Goal: Information Seeking & Learning: Learn about a topic

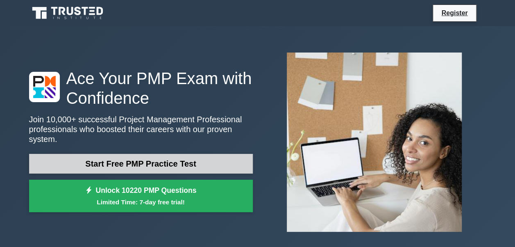
click at [159, 159] on link "Start Free PMP Practice Test" at bounding box center [141, 164] width 224 height 20
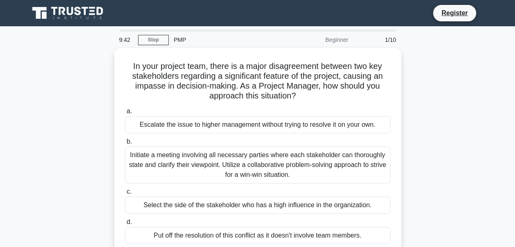
click at [72, 7] on icon at bounding box center [70, 11] width 7 height 8
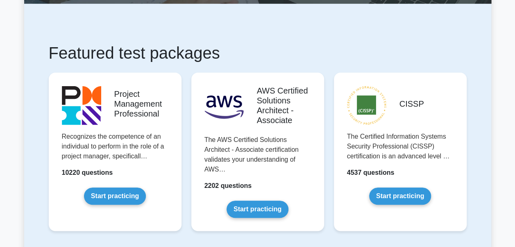
scroll to position [122, 0]
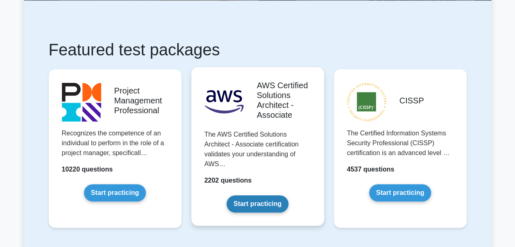
click at [267, 201] on link "Start practicing" at bounding box center [257, 203] width 62 height 17
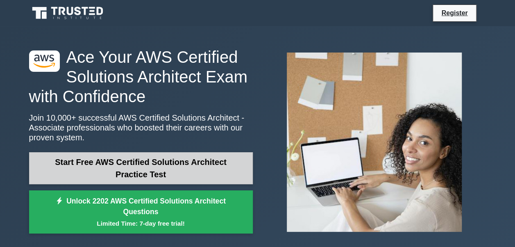
click at [163, 175] on link "Start Free AWS Certified Solutions Architect Practice Test" at bounding box center [141, 168] width 224 height 32
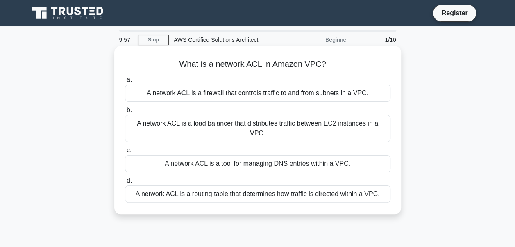
click at [217, 93] on div "A network ACL is a firewall that controls traffic to and from subnets in a VPC." at bounding box center [257, 92] width 265 height 17
click at [125, 82] on input "a. A network ACL is a firewall that controls traffic to and from subnets in a V…" at bounding box center [125, 79] width 0 height 5
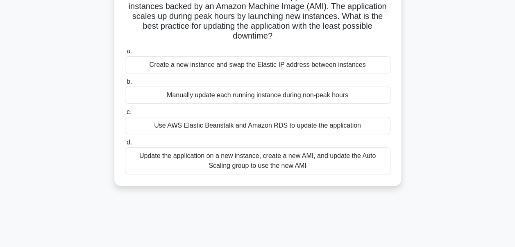
scroll to position [68, 0]
click at [223, 161] on div "Update the application on a new instance, create a new AMI, and update the Auto…" at bounding box center [257, 160] width 265 height 27
click at [125, 145] on input "d. Update the application on a new instance, create a new AMI, and update the A…" at bounding box center [125, 141] width 0 height 5
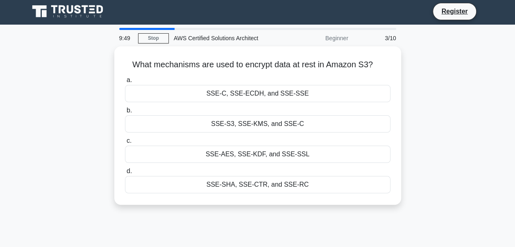
scroll to position [0, 0]
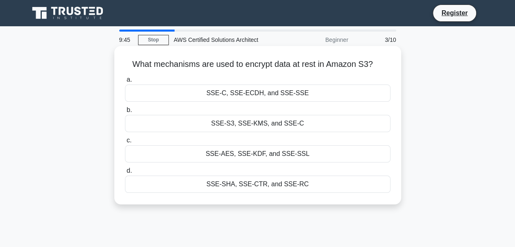
click at [247, 122] on div "SSE-S3, SSE-KMS, and SSE-C" at bounding box center [257, 123] width 265 height 17
click at [125, 113] on input "b. SSE-S3, SSE-KMS, and SSE-C" at bounding box center [125, 109] width 0 height 5
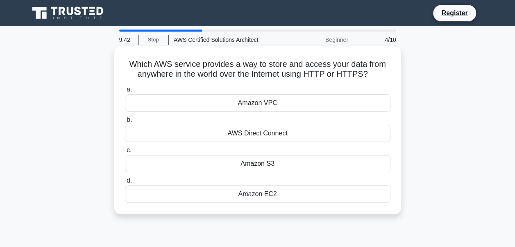
click at [247, 193] on div "Amazon EC2" at bounding box center [257, 193] width 265 height 17
click at [125, 183] on input "d. Amazon EC2" at bounding box center [125, 180] width 0 height 5
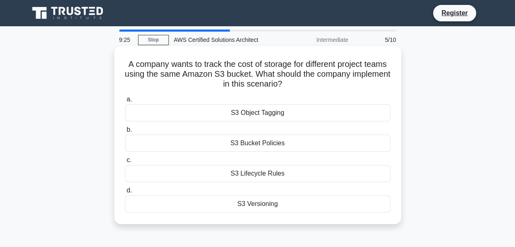
click at [251, 199] on div "S3 Versioning" at bounding box center [257, 203] width 265 height 17
click at [125, 193] on input "d. S3 Versioning" at bounding box center [125, 190] width 0 height 5
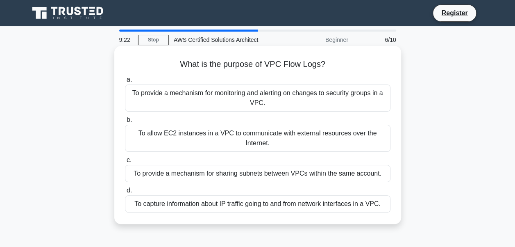
click at [208, 208] on div "To capture information about IP traffic going to and from network interfaces in…" at bounding box center [257, 203] width 265 height 17
click at [125, 193] on input "d. To capture information about IP traffic going to and from network interfaces…" at bounding box center [125, 190] width 0 height 5
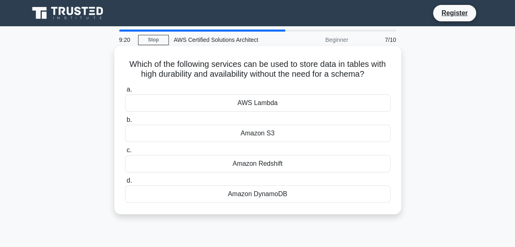
click at [242, 190] on div "Amazon DynamoDB" at bounding box center [257, 193] width 265 height 17
click at [125, 183] on input "d. Amazon DynamoDB" at bounding box center [125, 180] width 0 height 5
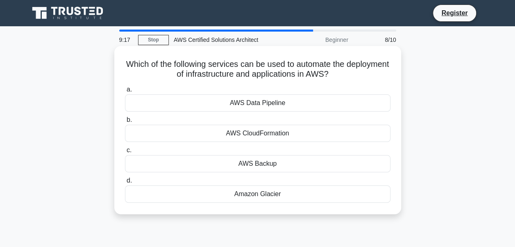
click at [269, 133] on div "AWS CloudFormation" at bounding box center [257, 132] width 265 height 17
click at [125, 122] on input "b. AWS CloudFormation" at bounding box center [125, 119] width 0 height 5
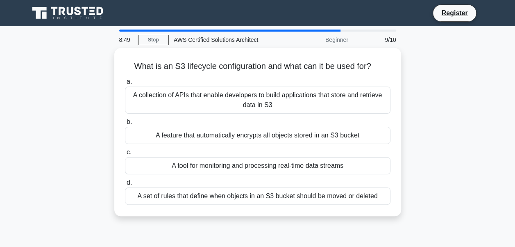
click at [435, 111] on div "What is an S3 lifecycle configuration and what can it be used for? .spinner_0XT…" at bounding box center [257, 137] width 467 height 178
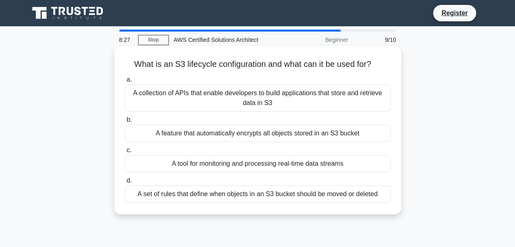
click at [197, 195] on div "A set of rules that define when objects in an S3 bucket should be moved or dele…" at bounding box center [257, 193] width 265 height 17
click at [125, 183] on input "d. A set of rules that define when objects in an S3 bucket should be moved or d…" at bounding box center [125, 180] width 0 height 5
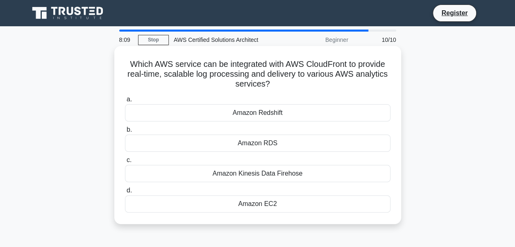
click at [217, 200] on div "Amazon EC2" at bounding box center [257, 203] width 265 height 17
click at [125, 193] on input "d. Amazon EC2" at bounding box center [125, 190] width 0 height 5
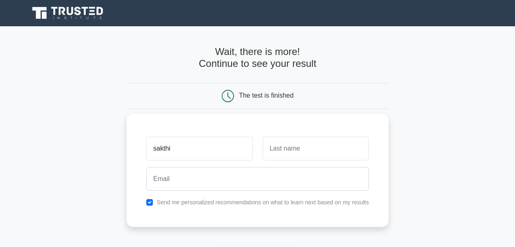
type input "sakthi"
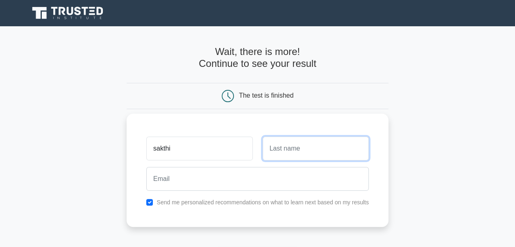
click at [278, 136] on input "text" at bounding box center [316, 148] width 106 height 24
type input "sha"
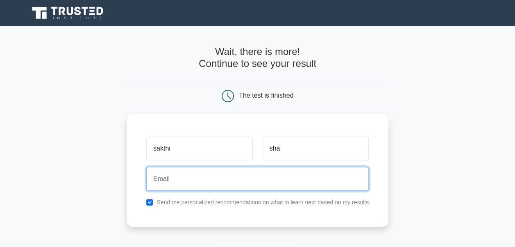
click at [276, 171] on input "email" at bounding box center [257, 179] width 222 height 24
type input "sakthib@hadstechnovations.com"
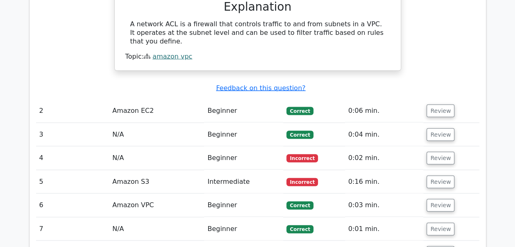
scroll to position [819, 0]
click at [440, 151] on button "Review" at bounding box center [440, 157] width 28 height 13
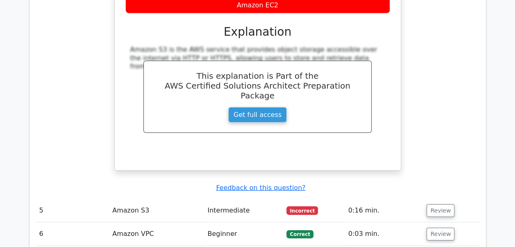
scroll to position [1132, 0]
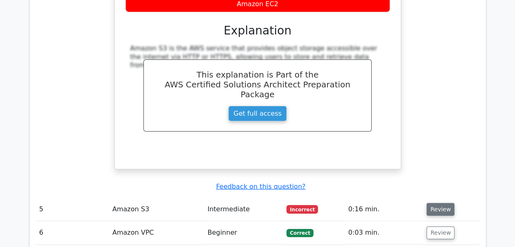
click at [432, 203] on button "Review" at bounding box center [440, 209] width 28 height 13
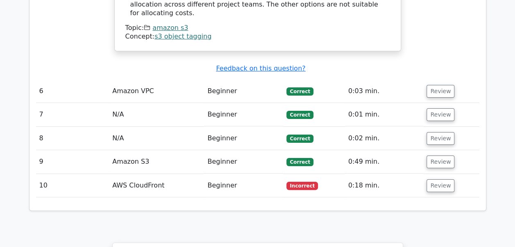
scroll to position [1552, 0]
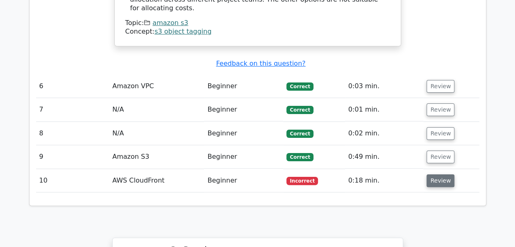
drag, startPoint x: 445, startPoint y: 93, endPoint x: 442, endPoint y: 100, distance: 7.4
click at [442, 169] on td "Review" at bounding box center [451, 180] width 56 height 23
click at [442, 174] on button "Review" at bounding box center [440, 180] width 28 height 13
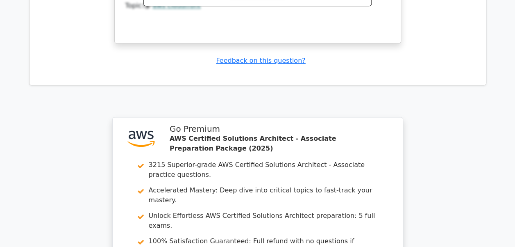
scroll to position [2140, 0]
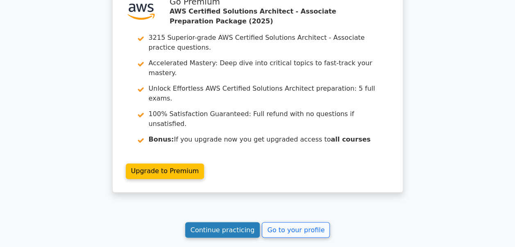
click at [233, 222] on link "Continue practicing" at bounding box center [222, 230] width 75 height 16
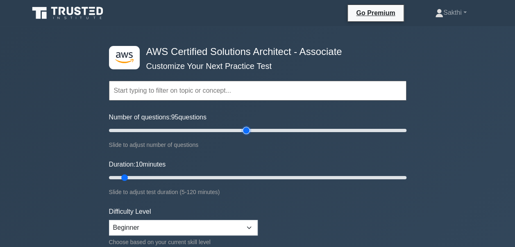
type input "95"
click at [244, 128] on input "Number of questions: 95 questions" at bounding box center [257, 130] width 297 height 10
click at [228, 176] on input "Duration: 50 minutes" at bounding box center [257, 177] width 297 height 10
click at [378, 173] on input "Duration: 110 minutes" at bounding box center [257, 177] width 297 height 10
click at [283, 176] on input "Duration: 110 minutes" at bounding box center [257, 177] width 297 height 10
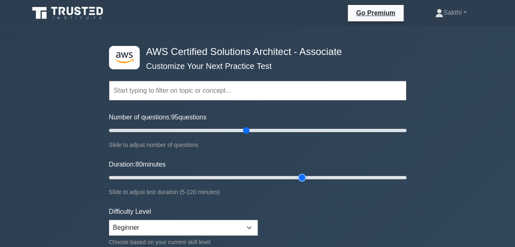
type input "80"
click at [300, 176] on input "Duration: 80 minutes" at bounding box center [257, 177] width 297 height 10
type input "90"
click at [238, 128] on input "Number of questions: 90 questions" at bounding box center [257, 130] width 297 height 10
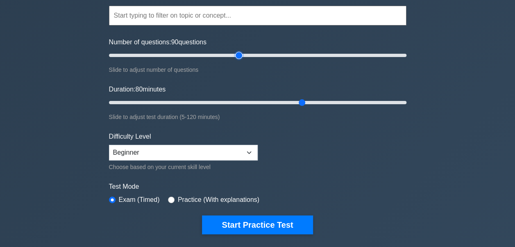
scroll to position [75, 0]
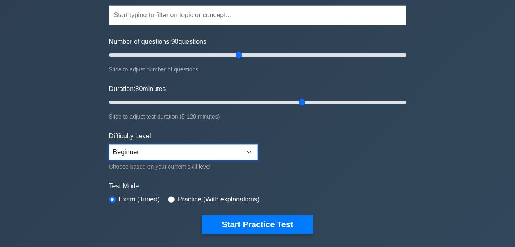
click at [217, 149] on select "Beginner Intermediate Expert" at bounding box center [183, 152] width 149 height 16
click at [109, 144] on select "Beginner Intermediate Expert" at bounding box center [183, 152] width 149 height 16
click at [225, 151] on select "Beginner Intermediate Expert" at bounding box center [183, 152] width 149 height 16
select select "intermediate"
click at [109, 144] on select "Beginner Intermediate Expert" at bounding box center [183, 152] width 149 height 16
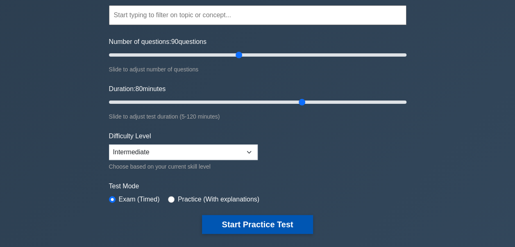
click at [210, 220] on button "Start Practice Test" at bounding box center [257, 224] width 111 height 19
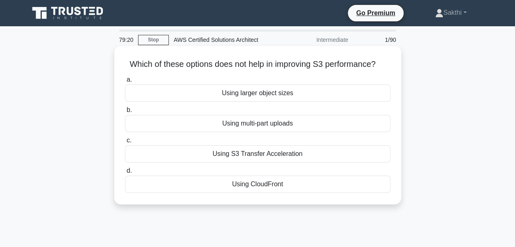
click at [212, 127] on div "Using multi-part uploads" at bounding box center [257, 123] width 265 height 17
click at [125, 113] on input "b. Using multi-part uploads" at bounding box center [125, 109] width 0 height 5
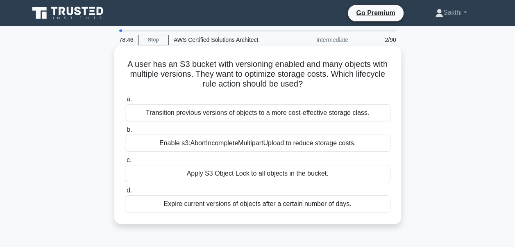
click at [241, 146] on div "Enable s3:AbortIncompleteMultipartUpload to reduce storage costs." at bounding box center [257, 142] width 265 height 17
click at [125, 132] on input "b. Enable s3:AbortIncompleteMultipartUpload to reduce storage costs." at bounding box center [125, 129] width 0 height 5
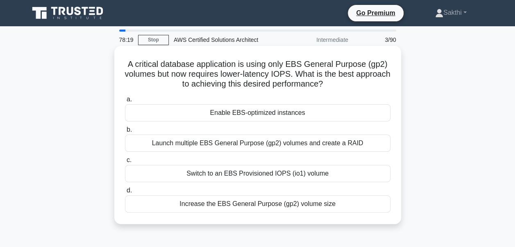
click at [202, 172] on div "Switch to an EBS Provisioned IOPS (io1) volume" at bounding box center [257, 173] width 265 height 17
click at [125, 163] on input "c. Switch to an EBS Provisioned IOPS (io1) volume" at bounding box center [125, 159] width 0 height 5
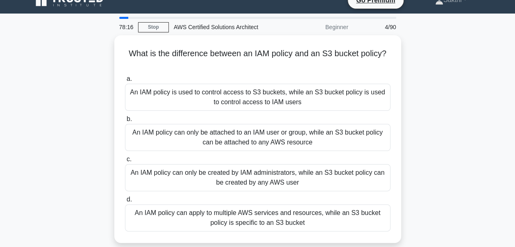
scroll to position [13, 0]
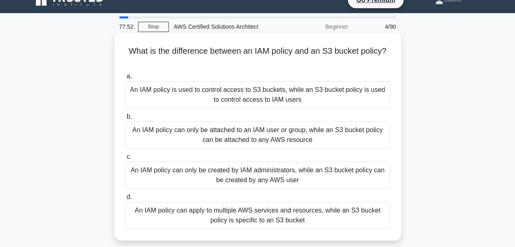
click at [284, 213] on div "An IAM policy can apply to multiple AWS services and resources, while an S3 buc…" at bounding box center [257, 214] width 265 height 27
click at [125, 199] on input "d. An IAM policy can apply to multiple AWS services and resources, while an S3 …" at bounding box center [125, 196] width 0 height 5
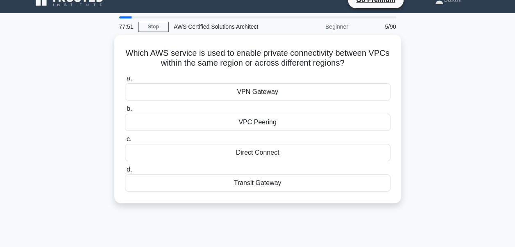
scroll to position [0, 0]
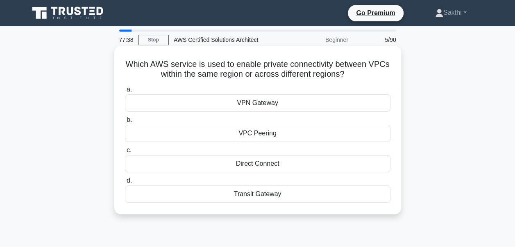
click at [240, 100] on div "VPN Gateway" at bounding box center [257, 102] width 265 height 17
click at [125, 92] on input "a. VPN Gateway" at bounding box center [125, 89] width 0 height 5
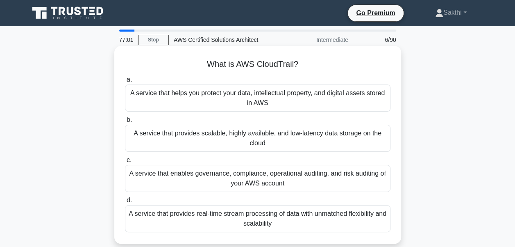
click at [292, 168] on div "A service that enables governance, compliance, operational auditing, and risk a…" at bounding box center [257, 178] width 265 height 27
click at [125, 163] on input "c. A service that enables governance, compliance, operational auditing, and ris…" at bounding box center [125, 159] width 0 height 5
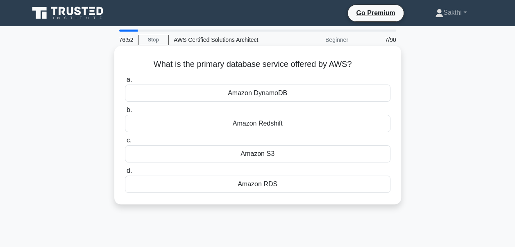
click at [257, 182] on div "Amazon RDS" at bounding box center [257, 183] width 265 height 17
click at [125, 173] on input "d. Amazon RDS" at bounding box center [125, 170] width 0 height 5
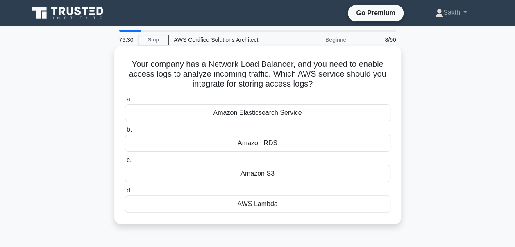
click at [245, 145] on div "Amazon RDS" at bounding box center [257, 142] width 265 height 17
click at [125, 132] on input "b. Amazon RDS" at bounding box center [125, 129] width 0 height 5
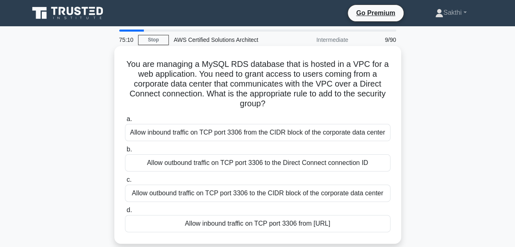
click at [251, 132] on div "Allow inbound traffic on TCP port 3306 from the CIDR block of the corporate dat…" at bounding box center [257, 132] width 265 height 17
click at [125, 122] on input "a. Allow inbound traffic on TCP port 3306 from the CIDR block of the corporate …" at bounding box center [125, 118] width 0 height 5
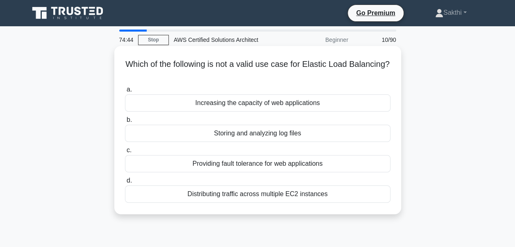
click at [223, 136] on div "Storing and analyzing log files" at bounding box center [257, 132] width 265 height 17
click at [125, 122] on input "b. Storing and analyzing log files" at bounding box center [125, 119] width 0 height 5
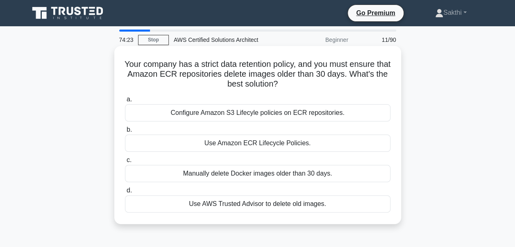
click at [240, 116] on div "Configure Amazon S3 Lifecyle policies on ECR repositories." at bounding box center [257, 112] width 265 height 17
click at [125, 102] on input "a. Configure Amazon S3 Lifecyle policies on ECR repositories." at bounding box center [125, 99] width 0 height 5
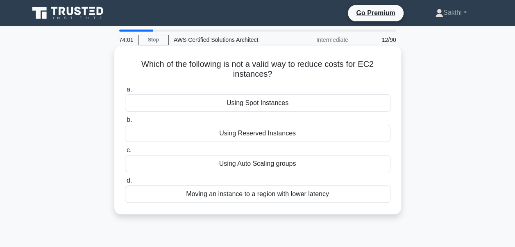
click at [265, 193] on div "Moving an instance to a region with lower latency" at bounding box center [257, 193] width 265 height 17
click at [125, 183] on input "d. Moving an instance to a region with lower latency" at bounding box center [125, 180] width 0 height 5
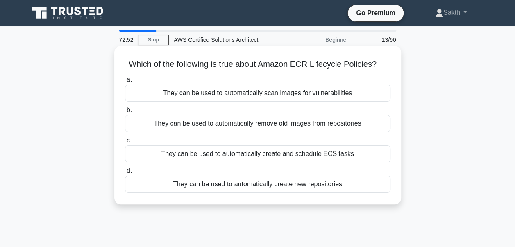
click at [248, 124] on div "They can be used to automatically remove old images from repositories" at bounding box center [257, 123] width 265 height 17
click at [125, 113] on input "b. They can be used to automatically remove old images from repositories" at bounding box center [125, 109] width 0 height 5
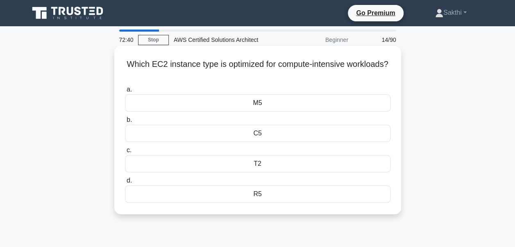
click at [269, 132] on div "C5" at bounding box center [257, 132] width 265 height 17
click at [125, 122] on input "b. C5" at bounding box center [125, 119] width 0 height 5
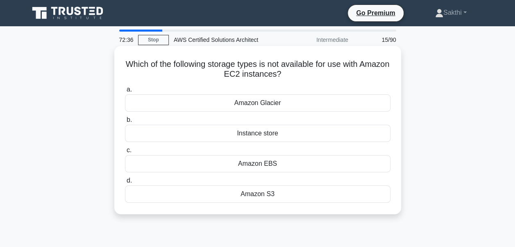
scroll to position [16, 0]
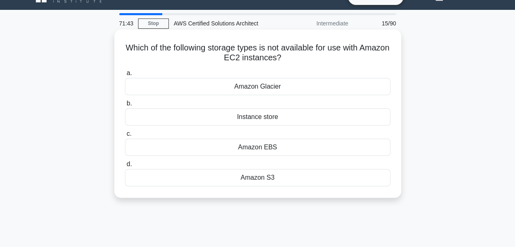
click at [265, 89] on div "Amazon Glacier" at bounding box center [257, 86] width 265 height 17
click at [125, 76] on input "a. Amazon Glacier" at bounding box center [125, 72] width 0 height 5
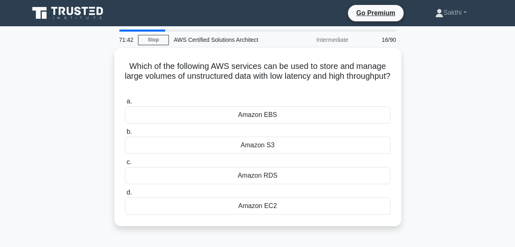
scroll to position [0, 0]
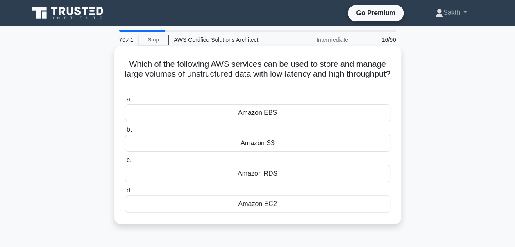
click at [256, 144] on div "Amazon S3" at bounding box center [257, 142] width 265 height 17
click at [125, 132] on input "b. Amazon S3" at bounding box center [125, 129] width 0 height 5
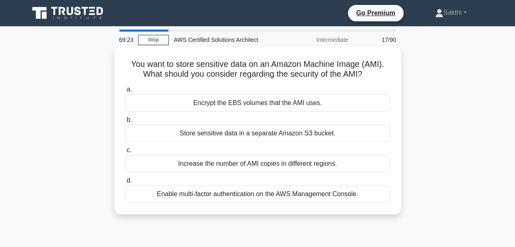
click at [242, 104] on div "Encrypt the EBS volumes that the AMI uses." at bounding box center [257, 102] width 265 height 17
click at [125, 92] on input "a. Encrypt the EBS volumes that the AMI uses." at bounding box center [125, 89] width 0 height 5
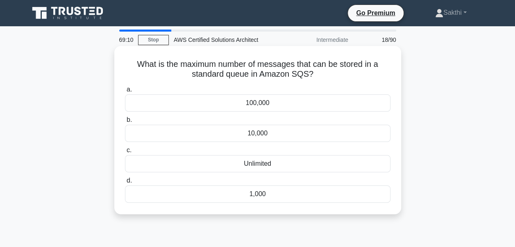
click at [260, 166] on div "Unlimited" at bounding box center [257, 163] width 265 height 17
click at [125, 153] on input "c. Unlimited" at bounding box center [125, 149] width 0 height 5
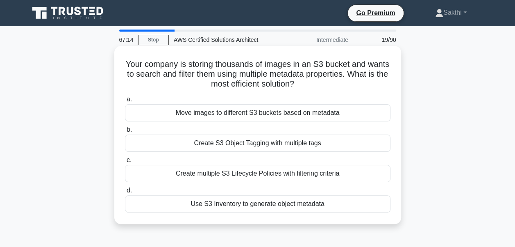
click at [211, 200] on div "Use S3 Inventory to generate object metadata" at bounding box center [257, 203] width 265 height 17
click at [125, 193] on input "d. Use S3 Inventory to generate object metadata" at bounding box center [125, 190] width 0 height 5
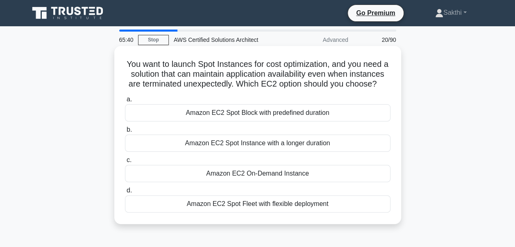
click at [215, 181] on div "Amazon EC2 On-Demand Instance" at bounding box center [257, 173] width 265 height 17
click at [125, 163] on input "c. Amazon EC2 On-Demand Instance" at bounding box center [125, 159] width 0 height 5
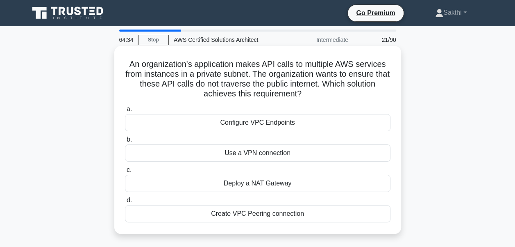
click at [268, 185] on div "Deploy a NAT Gateway" at bounding box center [257, 182] width 265 height 17
click at [125, 172] on input "c. Deploy a NAT Gateway" at bounding box center [125, 169] width 0 height 5
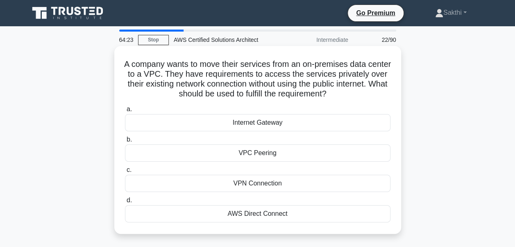
click at [247, 180] on div "VPN Connection" at bounding box center [257, 182] width 265 height 17
click at [125, 172] on input "c. VPN Connection" at bounding box center [125, 169] width 0 height 5
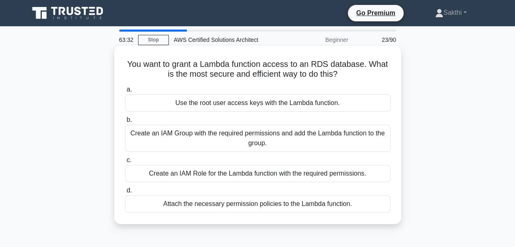
click at [248, 144] on div "Create an IAM Group with the required permissions and add the Lambda function t…" at bounding box center [257, 137] width 265 height 27
click at [125, 122] on input "b. Create an IAM Group with the required permissions and add the Lambda functio…" at bounding box center [125, 119] width 0 height 5
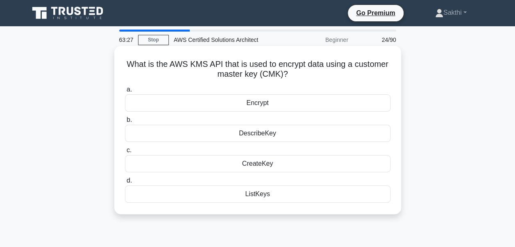
click at [256, 164] on div "CreateKey" at bounding box center [257, 163] width 265 height 17
click at [125, 153] on input "c. CreateKey" at bounding box center [125, 149] width 0 height 5
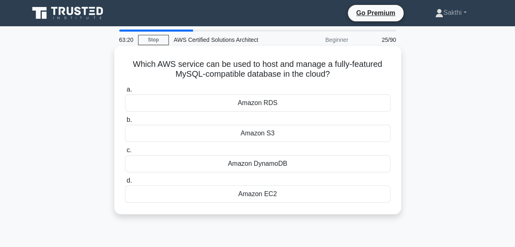
click at [253, 108] on div "Amazon RDS" at bounding box center [257, 102] width 265 height 17
click at [125, 92] on input "a. Amazon RDS" at bounding box center [125, 89] width 0 height 5
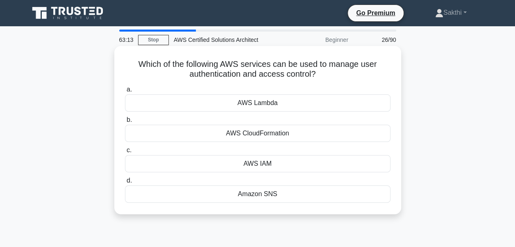
click at [260, 164] on div "AWS IAM" at bounding box center [257, 163] width 265 height 17
click at [125, 153] on input "c. AWS IAM" at bounding box center [125, 149] width 0 height 5
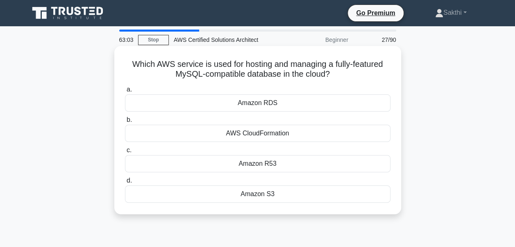
click at [244, 107] on div "Amazon RDS" at bounding box center [257, 102] width 265 height 17
click at [125, 92] on input "a. Amazon RDS" at bounding box center [125, 89] width 0 height 5
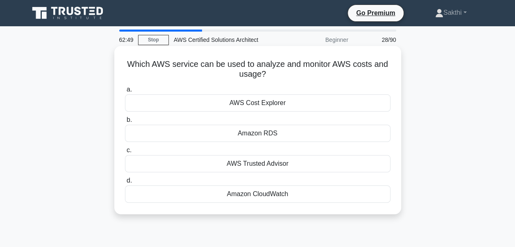
click at [252, 102] on div "AWS Cost Explorer" at bounding box center [257, 102] width 265 height 17
click at [125, 92] on input "a. AWS Cost Explorer" at bounding box center [125, 89] width 0 height 5
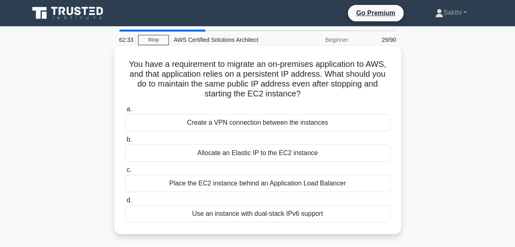
click at [244, 151] on div "Allocate an Elastic IP to the EC2 instance" at bounding box center [257, 152] width 265 height 17
click at [125, 142] on input "b. Allocate an Elastic IP to the EC2 instance" at bounding box center [125, 139] width 0 height 5
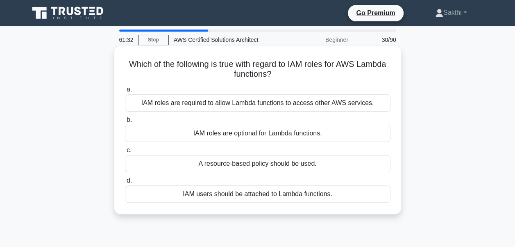
click at [257, 104] on div "IAM roles are required to allow Lambda functions to access other AWS services." at bounding box center [257, 102] width 265 height 17
click at [125, 92] on input "a. IAM roles are required to allow Lambda functions to access other AWS service…" at bounding box center [125, 89] width 0 height 5
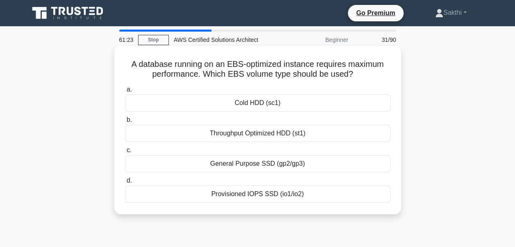
click at [250, 195] on div "Provisioned IOPS SSD (io1/io2)" at bounding box center [257, 193] width 265 height 17
click at [125, 183] on input "d. Provisioned IOPS SSD (io1/io2)" at bounding box center [125, 180] width 0 height 5
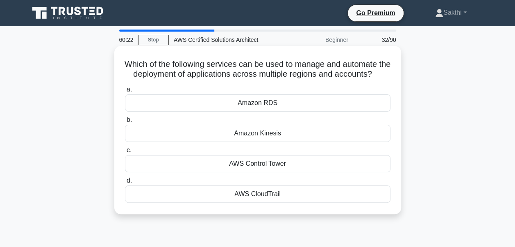
click at [266, 142] on div "Amazon Kinesis" at bounding box center [257, 132] width 265 height 17
click at [125, 122] on input "b. Amazon Kinesis" at bounding box center [125, 119] width 0 height 5
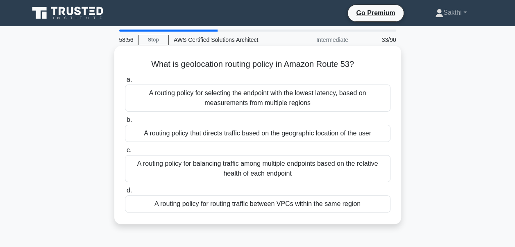
click at [220, 136] on div "A routing policy that directs traffic based on the geographic location of the u…" at bounding box center [257, 132] width 265 height 17
click at [125, 122] on input "b. A routing policy that directs traffic based on the geographic location of th…" at bounding box center [125, 119] width 0 height 5
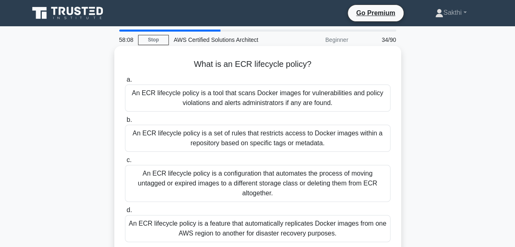
click at [193, 171] on div "An ECR lifecycle policy is a configuration that automates the process of moving…" at bounding box center [257, 183] width 265 height 37
click at [125, 163] on input "c. An ECR lifecycle policy is a configuration that automates the process of mov…" at bounding box center [125, 159] width 0 height 5
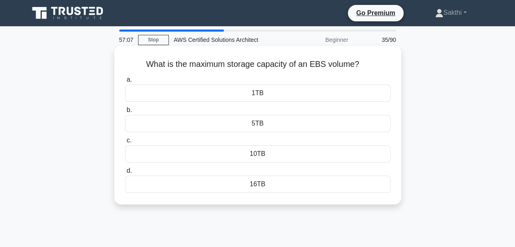
click at [247, 179] on div "16TB" at bounding box center [257, 183] width 265 height 17
click at [125, 173] on input "d. 16TB" at bounding box center [125, 170] width 0 height 5
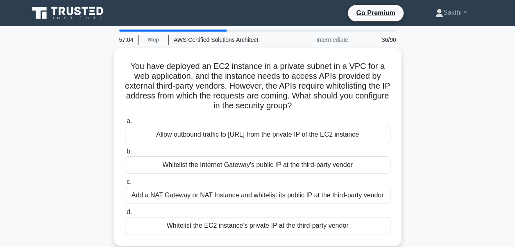
click at [247, 179] on label "c. Add a NAT Gateway or NAT Instance and whitelist its public IP at the third-p…" at bounding box center [257, 190] width 265 height 27
click at [125, 179] on input "c. Add a NAT Gateway or NAT Instance and whitelist its public IP at the third-p…" at bounding box center [125, 181] width 0 height 5
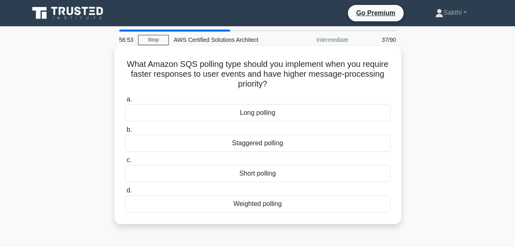
click at [243, 172] on div "Short polling" at bounding box center [257, 173] width 265 height 17
click at [125, 163] on input "c. Short polling" at bounding box center [125, 159] width 0 height 5
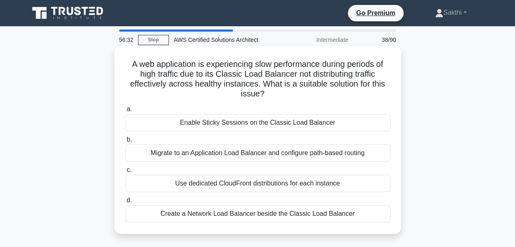
click at [226, 212] on div "Create a Network Load Balancer beside the Classic Load Balancer" at bounding box center [257, 213] width 265 height 17
click at [125, 203] on input "d. Create a Network Load Balancer beside the Classic Load Balancer" at bounding box center [125, 199] width 0 height 5
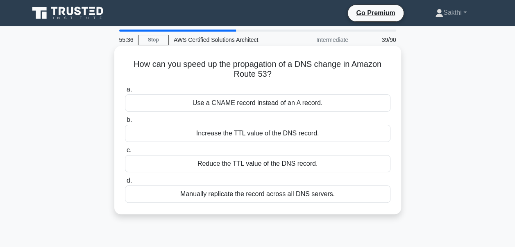
click at [219, 129] on div "Increase the TTL value of the DNS record." at bounding box center [257, 132] width 265 height 17
click at [125, 122] on input "b. Increase the TTL value of the DNS record." at bounding box center [125, 119] width 0 height 5
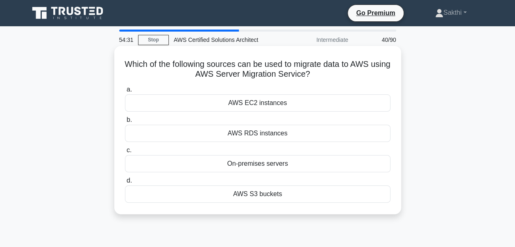
click at [281, 192] on div "AWS S3 buckets" at bounding box center [257, 193] width 265 height 17
click at [125, 183] on input "d. AWS S3 buckets" at bounding box center [125, 180] width 0 height 5
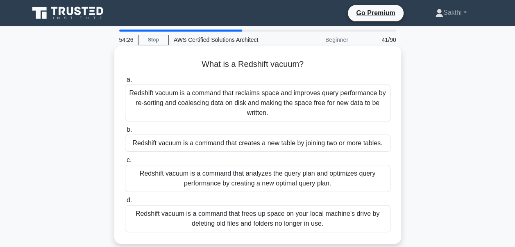
click at [251, 104] on div "Redshift vacuum is a command that reclaims space and improves query performance…" at bounding box center [257, 102] width 265 height 37
click at [125, 82] on input "a. Redshift vacuum is a command that reclaims space and improves query performa…" at bounding box center [125, 79] width 0 height 5
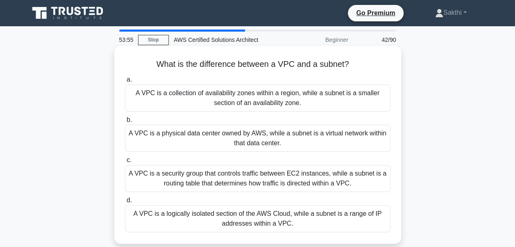
click at [262, 221] on div "A VPC is a logically isolated section of the AWS Cloud, while a subnet is a ran…" at bounding box center [257, 218] width 265 height 27
click at [125, 203] on input "d. A VPC is a logically isolated section of the AWS Cloud, while a subnet is a …" at bounding box center [125, 199] width 0 height 5
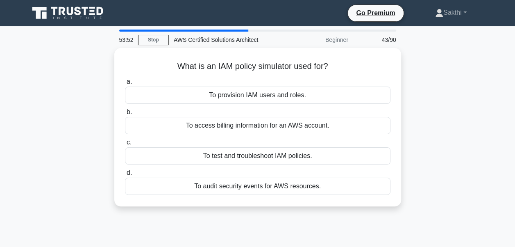
click at [262, 221] on div "53:52 Stop AWS Certified Solutions Architect Beginner 43/90 What is an IAM poli…" at bounding box center [257, 234] width 467 height 410
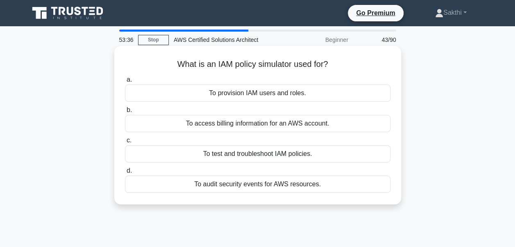
click at [273, 96] on div "To provision IAM users and roles." at bounding box center [257, 92] width 265 height 17
click at [125, 82] on input "a. To provision IAM users and roles." at bounding box center [125, 79] width 0 height 5
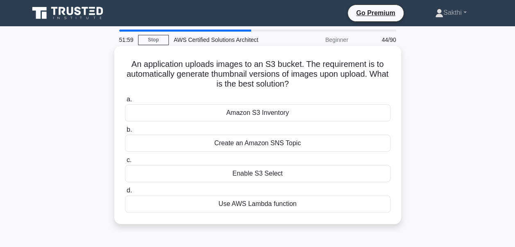
click at [260, 109] on div "Amazon S3 Inventory" at bounding box center [257, 112] width 265 height 17
click at [125, 102] on input "a. Amazon S3 Inventory" at bounding box center [125, 99] width 0 height 5
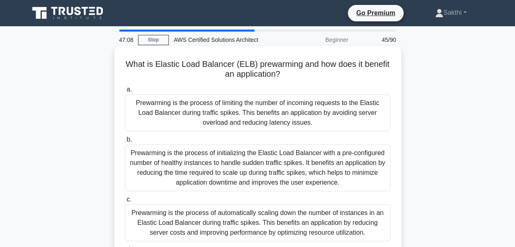
click at [265, 169] on div "Prewarming is the process of initializing the Elastic Load Balancer with a pre-…" at bounding box center [257, 167] width 265 height 47
click at [125, 142] on input "b. Prewarming is the process of initializing the Elastic Load Balancer with a p…" at bounding box center [125, 139] width 0 height 5
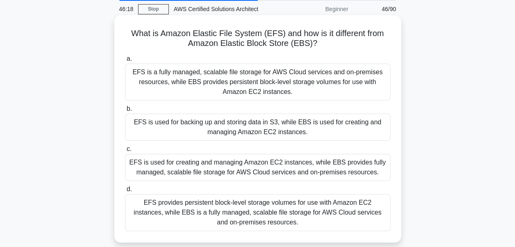
scroll to position [33, 0]
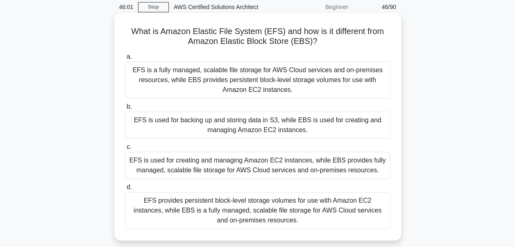
click at [234, 123] on div "EFS is used for backing up and storing data in S3, while EBS is used for creati…" at bounding box center [257, 124] width 265 height 27
click at [125, 109] on input "b. EFS is used for backing up and storing data in S3, while EBS is used for cre…" at bounding box center [125, 106] width 0 height 5
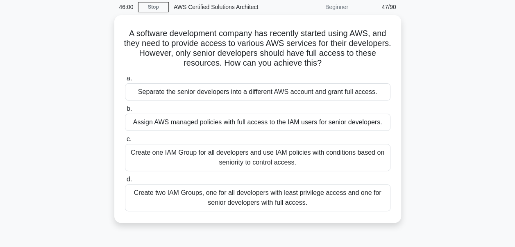
scroll to position [0, 0]
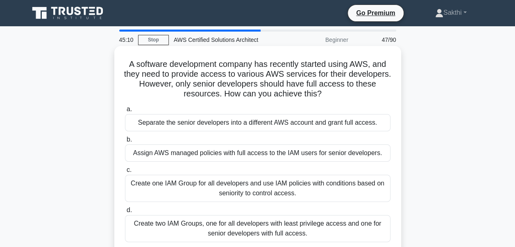
click at [231, 222] on div "Create two IAM Groups, one for all developers with least privilege access and o…" at bounding box center [257, 228] width 265 height 27
click at [125, 213] on input "d. Create two IAM Groups, one for all developers with least privilege access an…" at bounding box center [125, 209] width 0 height 5
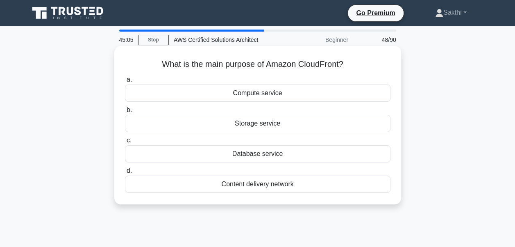
click at [245, 180] on div "Content delivery network" at bounding box center [257, 183] width 265 height 17
click at [125, 173] on input "d. Content delivery network" at bounding box center [125, 170] width 0 height 5
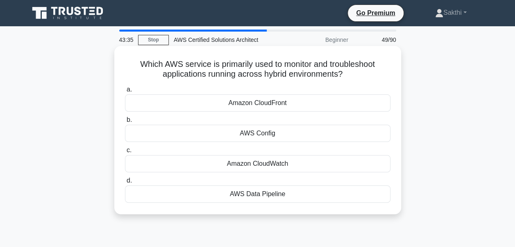
click at [243, 165] on div "Amazon CloudWatch" at bounding box center [257, 163] width 265 height 17
click at [125, 153] on input "c. Amazon CloudWatch" at bounding box center [125, 149] width 0 height 5
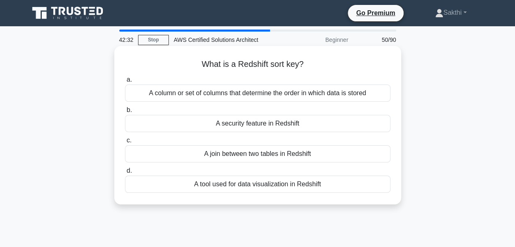
click at [214, 183] on div "A tool used for data visualization in Redshift" at bounding box center [257, 183] width 265 height 17
click at [125, 173] on input "d. A tool used for data visualization in Redshift" at bounding box center [125, 170] width 0 height 5
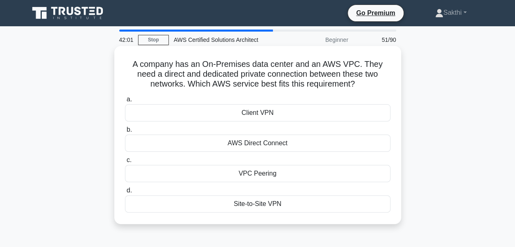
click at [235, 173] on div "VPC Peering" at bounding box center [257, 173] width 265 height 17
click at [125, 163] on input "c. VPC Peering" at bounding box center [125, 159] width 0 height 5
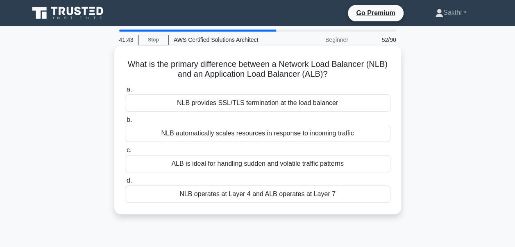
click at [244, 167] on div "ALB is ideal for handling sudden and volatile traffic patterns" at bounding box center [257, 163] width 265 height 17
click at [125, 153] on input "c. ALB is ideal for handling sudden and volatile traffic patterns" at bounding box center [125, 149] width 0 height 5
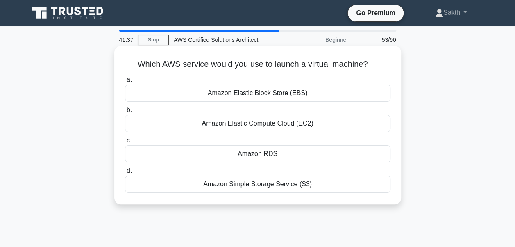
click at [274, 122] on div "Amazon Elastic Compute Cloud (EC2)" at bounding box center [257, 123] width 265 height 17
click at [125, 113] on input "b. Amazon Elastic Compute Cloud (EC2)" at bounding box center [125, 109] width 0 height 5
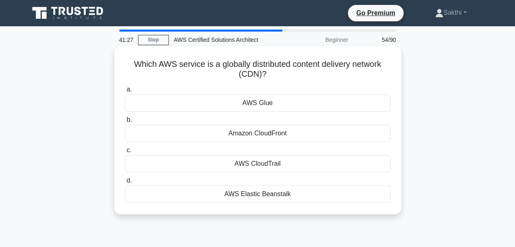
click at [273, 127] on div "Amazon CloudFront" at bounding box center [257, 132] width 265 height 17
click at [125, 122] on input "b. Amazon CloudFront" at bounding box center [125, 119] width 0 height 5
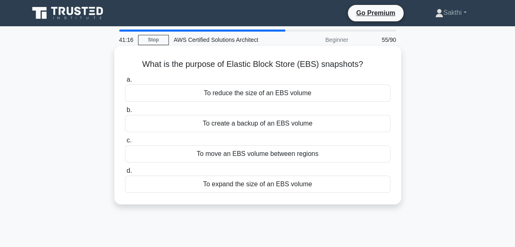
click at [274, 124] on div "To create a backup of an EBS volume" at bounding box center [257, 123] width 265 height 17
click at [125, 113] on input "b. To create a backup of an EBS volume" at bounding box center [125, 109] width 0 height 5
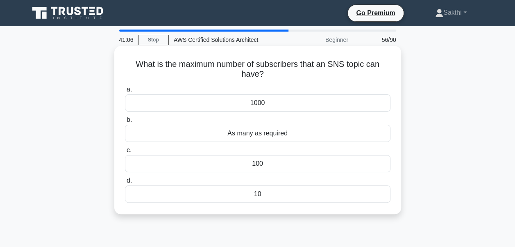
click at [267, 137] on div "As many as required" at bounding box center [257, 132] width 265 height 17
click at [125, 122] on input "b. As many as required" at bounding box center [125, 119] width 0 height 5
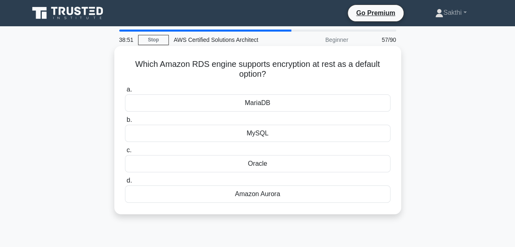
click at [251, 188] on div "Amazon Aurora" at bounding box center [257, 193] width 265 height 17
click at [125, 183] on input "d. Amazon Aurora" at bounding box center [125, 180] width 0 height 5
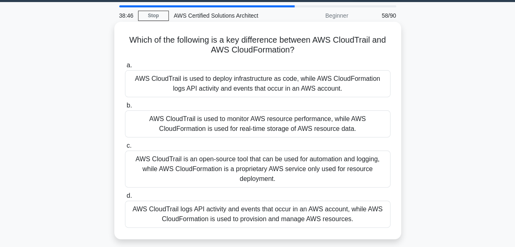
scroll to position [25, 0]
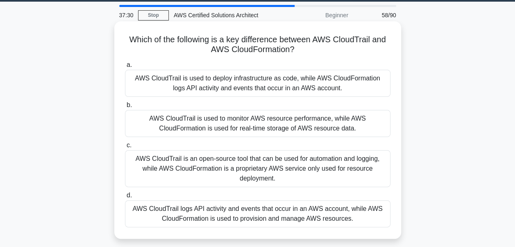
click at [208, 171] on div "AWS CloudTrail is an open-source tool that can be used for automation and loggi…" at bounding box center [257, 168] width 265 height 37
click at [125, 148] on input "c. AWS CloudTrail is an open-source tool that can be used for automation and lo…" at bounding box center [125, 145] width 0 height 5
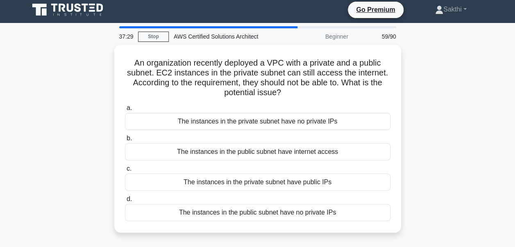
scroll to position [0, 0]
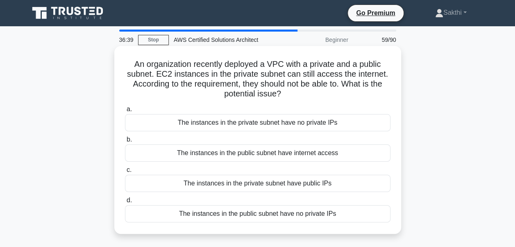
click at [239, 181] on div "The instances in the private subnet have public IPs" at bounding box center [257, 182] width 265 height 17
click at [125, 172] on input "c. The instances in the private subnet have public IPs" at bounding box center [125, 169] width 0 height 5
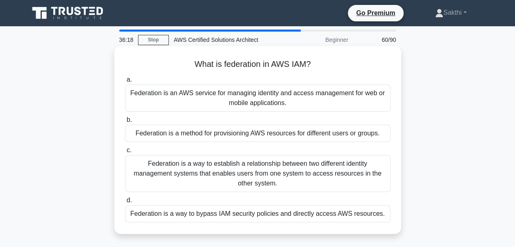
click at [200, 166] on div "Federation is a way to establish a relationship between two different identity …" at bounding box center [257, 173] width 265 height 37
click at [125, 153] on input "c. Federation is a way to establish a relationship between two different identi…" at bounding box center [125, 149] width 0 height 5
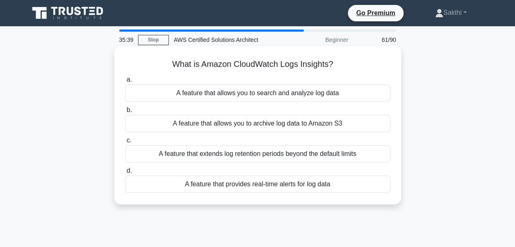
click at [294, 95] on div "A feature that allows you to search and analyze log data" at bounding box center [257, 92] width 265 height 17
click at [125, 82] on input "a. A feature that allows you to search and analyze log data" at bounding box center [125, 79] width 0 height 5
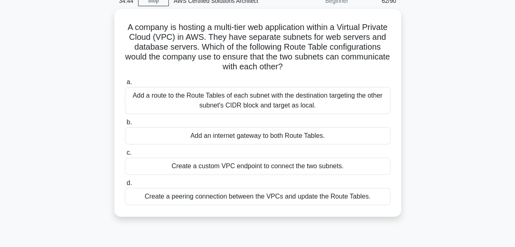
scroll to position [40, 0]
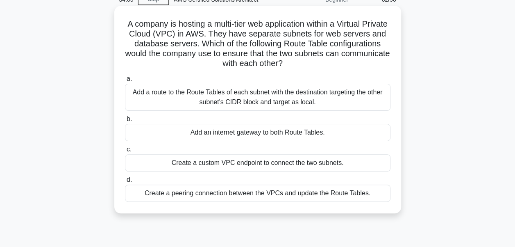
click at [285, 99] on div "Add a route to the Route Tables of each subnet with the destination targeting t…" at bounding box center [257, 97] width 265 height 27
click at [125, 81] on input "a. Add a route to the Route Tables of each subnet with the destination targetin…" at bounding box center [125, 78] width 0 height 5
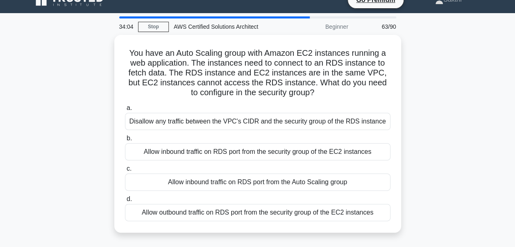
scroll to position [0, 0]
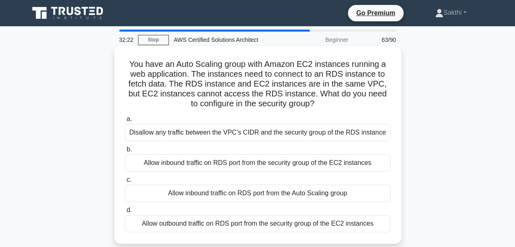
click at [238, 164] on div "Allow inbound traffic on RDS port from the security group of the EC2 instances" at bounding box center [257, 162] width 265 height 17
click at [125, 152] on input "b. Allow inbound traffic on RDS port from the security group of the EC2 instanc…" at bounding box center [125, 149] width 0 height 5
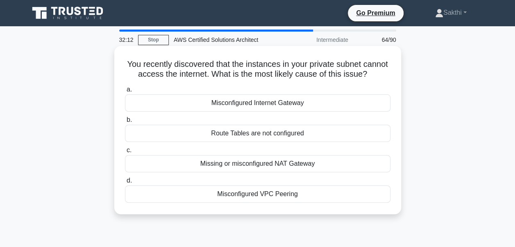
click at [236, 172] on div "Missing or misconfigured NAT Gateway" at bounding box center [257, 163] width 265 height 17
click at [125, 153] on input "c. Missing or misconfigured NAT Gateway" at bounding box center [125, 149] width 0 height 5
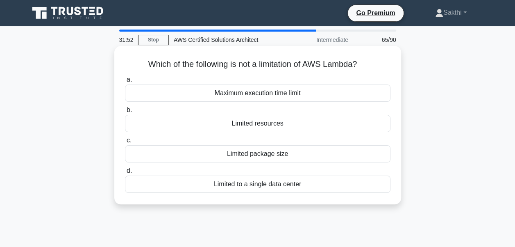
click at [225, 98] on div "Maximum execution time limit" at bounding box center [257, 92] width 265 height 17
click at [125, 82] on input "a. Maximum execution time limit" at bounding box center [125, 79] width 0 height 5
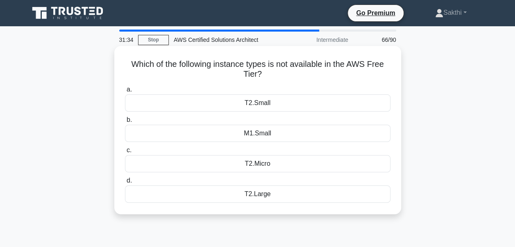
click at [263, 191] on div "T2.Large" at bounding box center [257, 193] width 265 height 17
click at [125, 183] on input "d. T2.Large" at bounding box center [125, 180] width 0 height 5
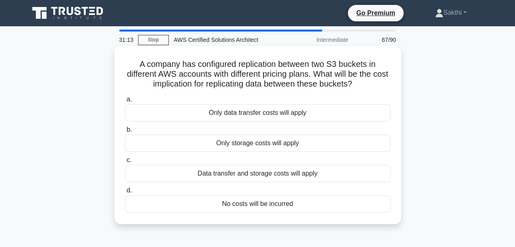
click at [253, 140] on div "Only storage costs will apply" at bounding box center [257, 142] width 265 height 17
click at [125, 132] on input "b. Only storage costs will apply" at bounding box center [125, 129] width 0 height 5
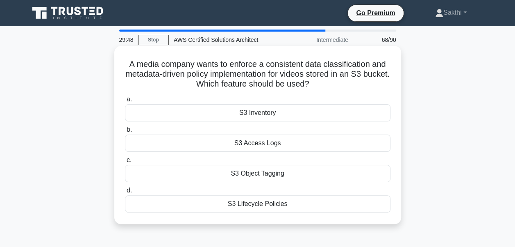
click at [235, 143] on div "S3 Access Logs" at bounding box center [257, 142] width 265 height 17
click at [125, 132] on input "b. S3 Access Logs" at bounding box center [125, 129] width 0 height 5
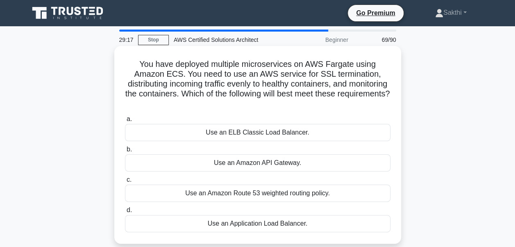
click at [248, 225] on div "Use an Application Load Balancer." at bounding box center [257, 223] width 265 height 17
click at [125, 213] on input "d. Use an Application Load Balancer." at bounding box center [125, 209] width 0 height 5
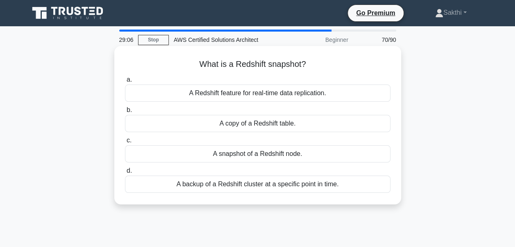
click at [245, 182] on div "A backup of a Redshift cluster at a specific point in time." at bounding box center [257, 183] width 265 height 17
click at [125, 173] on input "d. A backup of a Redshift cluster at a specific point in time." at bounding box center [125, 170] width 0 height 5
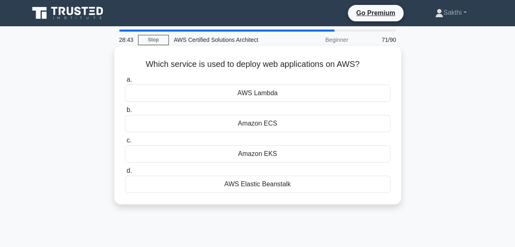
click at [254, 121] on div "Amazon ECS" at bounding box center [257, 123] width 265 height 17
click at [125, 113] on input "b. Amazon ECS" at bounding box center [125, 109] width 0 height 5
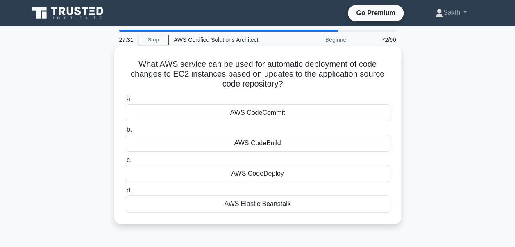
click at [265, 197] on div "AWS Elastic Beanstalk" at bounding box center [257, 203] width 265 height 17
click at [125, 193] on input "d. AWS Elastic Beanstalk" at bounding box center [125, 190] width 0 height 5
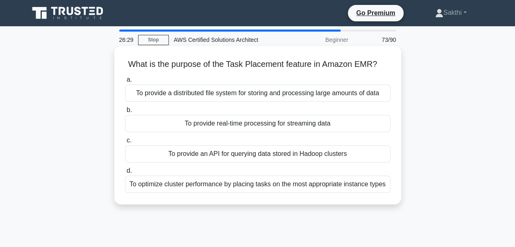
click at [214, 129] on div "To provide real-time processing for streaming data" at bounding box center [257, 123] width 265 height 17
click at [125, 113] on input "b. To provide real-time processing for streaming data" at bounding box center [125, 109] width 0 height 5
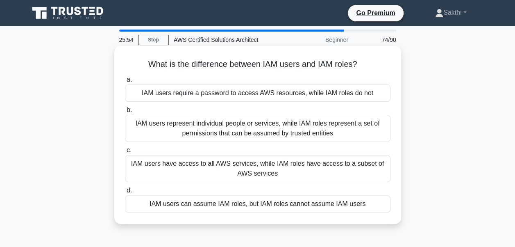
click at [299, 134] on div "IAM users represent individual people or services, while IAM roles represent a …" at bounding box center [257, 128] width 265 height 27
click at [125, 113] on input "b. IAM users represent individual people or services, while IAM roles represent…" at bounding box center [125, 109] width 0 height 5
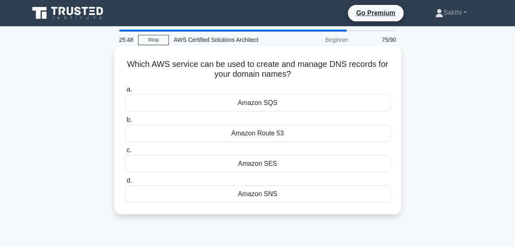
click at [287, 127] on div "Amazon Route 53" at bounding box center [257, 132] width 265 height 17
click at [125, 122] on input "b. Amazon Route 53" at bounding box center [125, 119] width 0 height 5
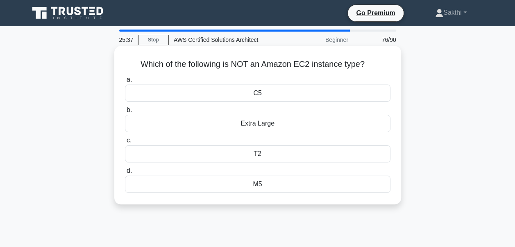
click at [276, 122] on div "Extra Large" at bounding box center [257, 123] width 265 height 17
click at [125, 113] on input "b. Extra Large" at bounding box center [125, 109] width 0 height 5
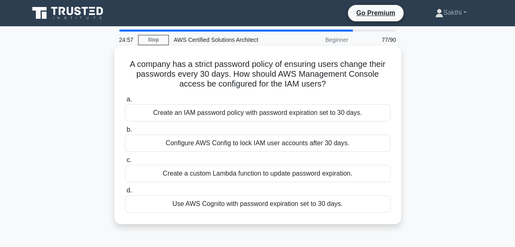
click at [236, 115] on div "Create an IAM password policy with password expiration set to 30 days." at bounding box center [257, 112] width 265 height 17
click at [125, 102] on input "a. Create an IAM password policy with password expiration set to 30 days." at bounding box center [125, 99] width 0 height 5
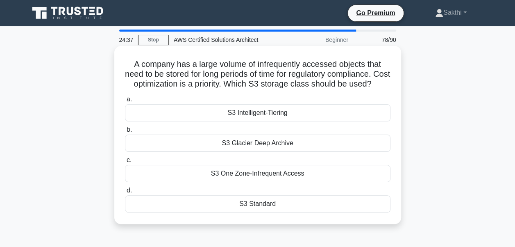
click at [247, 152] on div "S3 Glacier Deep Archive" at bounding box center [257, 142] width 265 height 17
click at [125, 132] on input "b. S3 Glacier Deep Archive" at bounding box center [125, 129] width 0 height 5
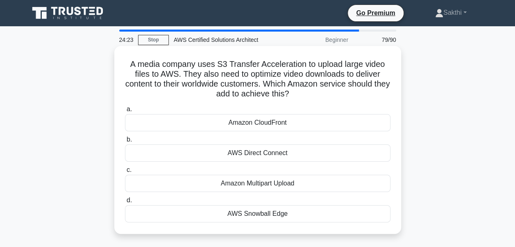
click at [278, 124] on div "Amazon CloudFront" at bounding box center [257, 122] width 265 height 17
click at [125, 112] on input "a. Amazon CloudFront" at bounding box center [125, 108] width 0 height 5
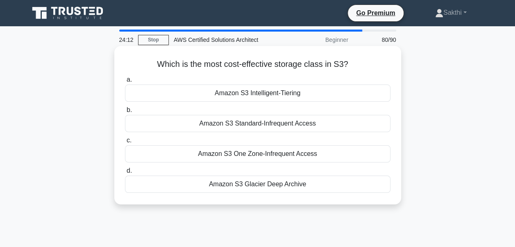
click at [244, 149] on div "Amazon S3 One Zone-Infrequent Access" at bounding box center [257, 153] width 265 height 17
click at [125, 143] on input "c. Amazon S3 One Zone-Infrequent Access" at bounding box center [125, 140] width 0 height 5
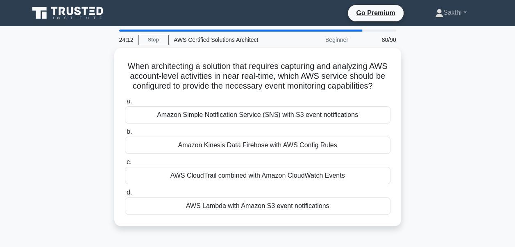
click at [244, 149] on div "Amazon Kinesis Data Firehose with AWS Config Rules" at bounding box center [257, 144] width 265 height 17
click at [125, 134] on input "b. Amazon Kinesis Data Firehose with AWS Config Rules" at bounding box center [125, 131] width 0 height 5
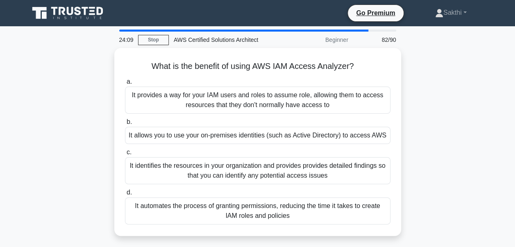
click at [79, 127] on div "What is the benefit of using AWS IAM Access Analyzer? .spinner_0XTQ{transform-o…" at bounding box center [257, 146] width 467 height 197
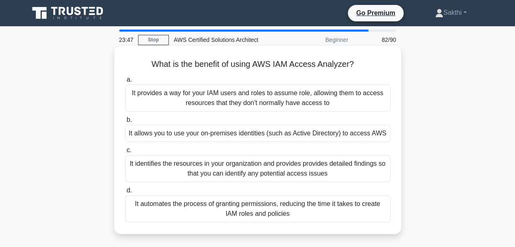
click at [208, 98] on div "It provides a way for your IAM users and roles to assume role, allowing them to…" at bounding box center [257, 97] width 265 height 27
click at [125, 82] on input "a. It provides a way for your IAM users and roles to assume role, allowing them…" at bounding box center [125, 79] width 0 height 5
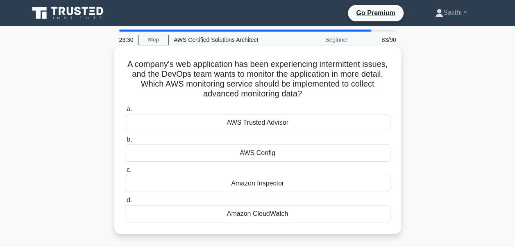
click at [278, 216] on div "Amazon CloudWatch" at bounding box center [257, 213] width 265 height 17
click at [125, 203] on input "d. Amazon CloudWatch" at bounding box center [125, 199] width 0 height 5
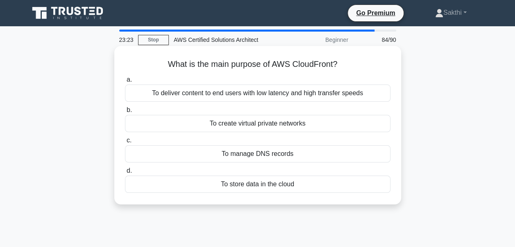
click at [275, 92] on div "To deliver content to end users with low latency and high transfer speeds" at bounding box center [257, 92] width 265 height 17
click at [125, 82] on input "a. To deliver content to end users with low latency and high transfer speeds" at bounding box center [125, 79] width 0 height 5
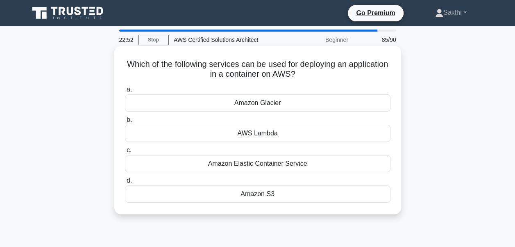
click at [258, 158] on div "Amazon Elastic Container Service" at bounding box center [257, 163] width 265 height 17
click at [125, 153] on input "c. Amazon Elastic Container Service" at bounding box center [125, 149] width 0 height 5
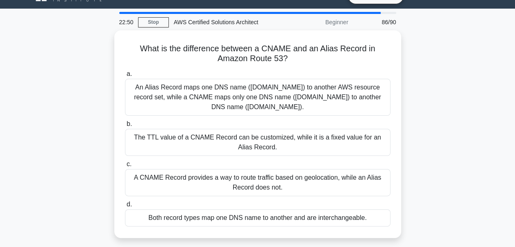
scroll to position [18, 0]
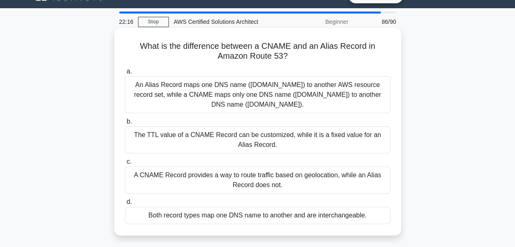
click at [233, 98] on div "An Alias Record maps one DNS name (example.com) to another AWS resource record …" at bounding box center [257, 94] width 265 height 37
click at [125, 74] on input "a. An Alias Record maps one DNS name (example.com) to another AWS resource reco…" at bounding box center [125, 71] width 0 height 5
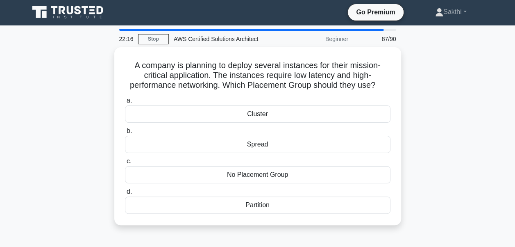
scroll to position [0, 0]
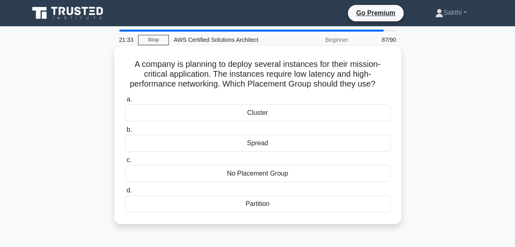
click at [259, 113] on div "Cluster" at bounding box center [257, 112] width 265 height 17
click at [125, 102] on input "a. Cluster" at bounding box center [125, 99] width 0 height 5
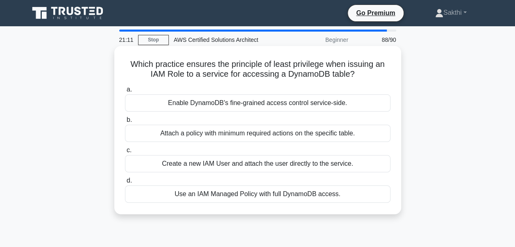
click at [235, 168] on div "Create a new IAM User and attach the user directly to the service." at bounding box center [257, 163] width 265 height 17
click at [125, 153] on input "c. Create a new IAM User and attach the user directly to the service." at bounding box center [125, 149] width 0 height 5
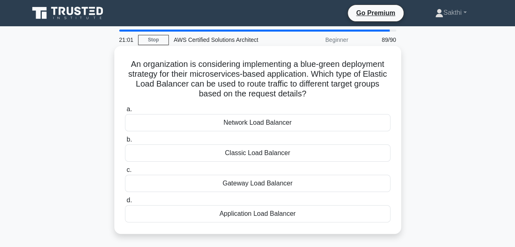
click at [255, 211] on div "Application Load Balancer" at bounding box center [257, 213] width 265 height 17
click at [125, 203] on input "d. Application Load Balancer" at bounding box center [125, 199] width 0 height 5
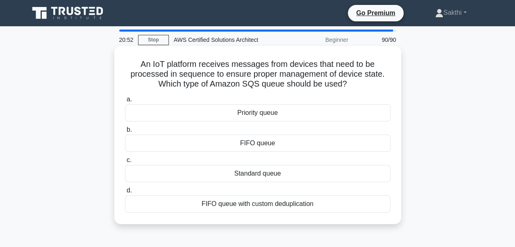
click at [263, 115] on div "Priority queue" at bounding box center [257, 112] width 265 height 17
click at [125, 102] on input "a. Priority queue" at bounding box center [125, 99] width 0 height 5
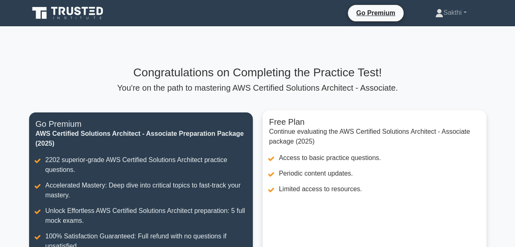
scroll to position [173, 0]
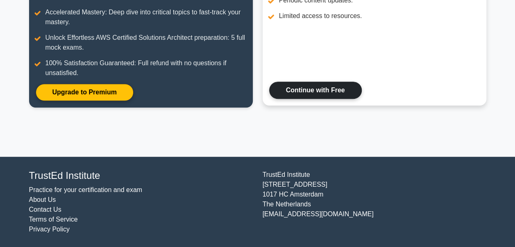
click at [310, 86] on link "Continue with Free" at bounding box center [315, 89] width 93 height 17
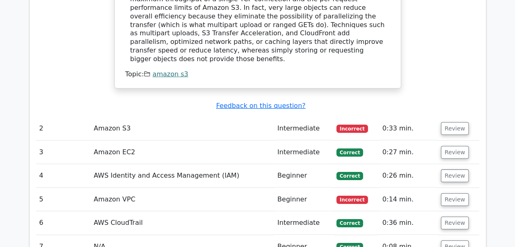
scroll to position [1182, 0]
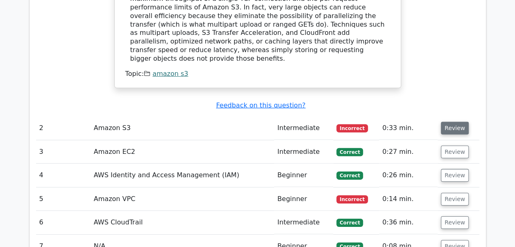
click at [451, 122] on button "Review" at bounding box center [455, 128] width 28 height 13
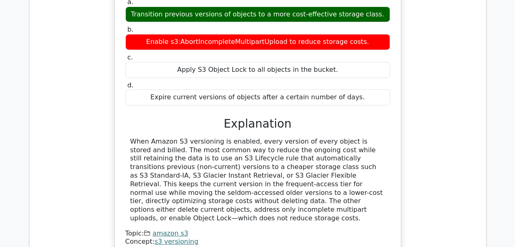
scroll to position [1371, 0]
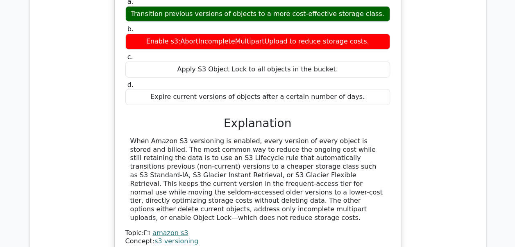
click at [155, 229] on link "amazon s3" at bounding box center [170, 233] width 36 height 8
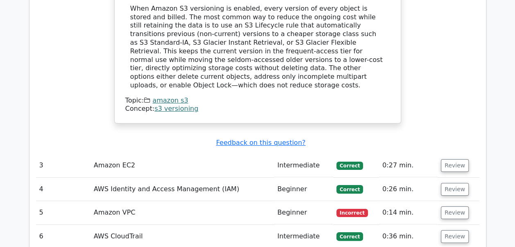
scroll to position [1542, 0]
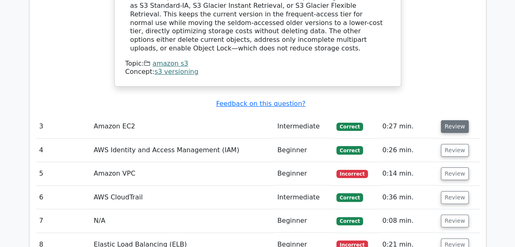
click at [448, 120] on button "Review" at bounding box center [455, 126] width 28 height 13
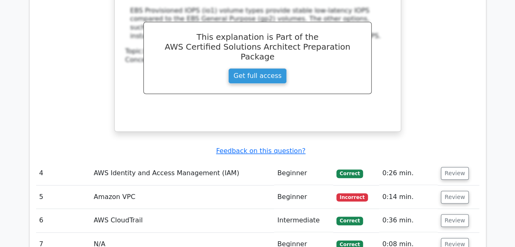
scroll to position [1869, 0]
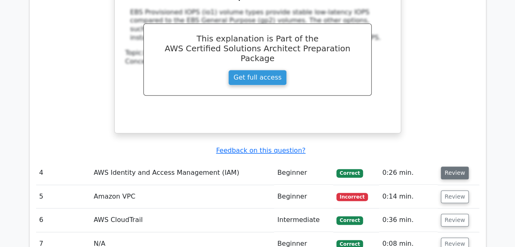
click at [462, 166] on button "Review" at bounding box center [455, 172] width 28 height 13
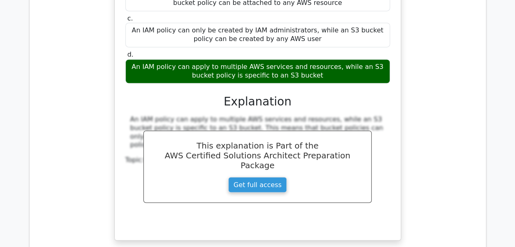
scroll to position [2156, 0]
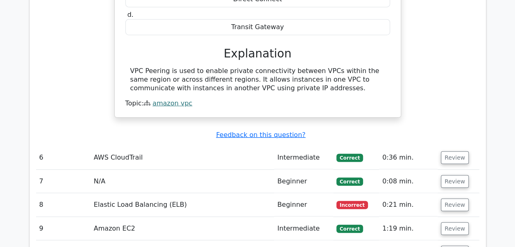
scroll to position [2565, 0]
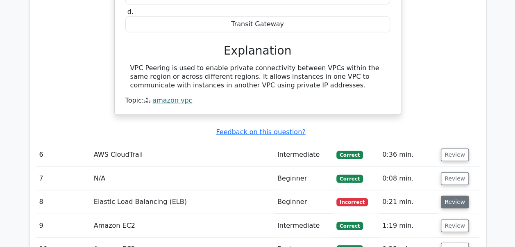
click at [455, 195] on button "Review" at bounding box center [455, 201] width 28 height 13
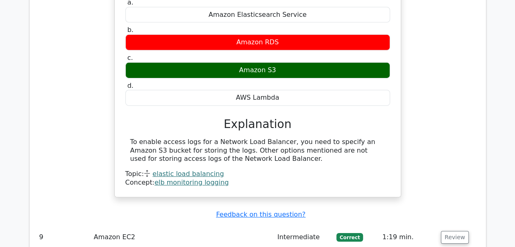
scroll to position [2829, 0]
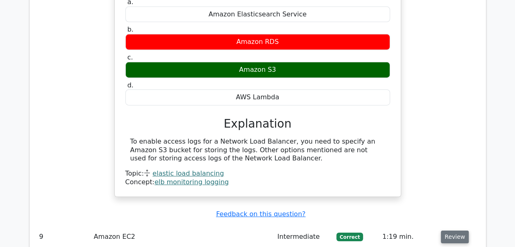
click at [447, 230] on button "Review" at bounding box center [455, 236] width 28 height 13
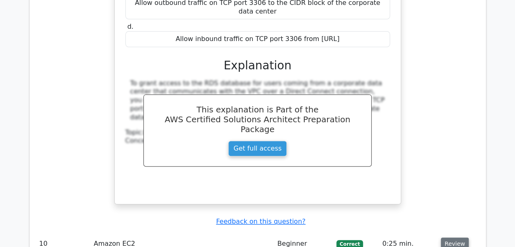
scroll to position [3222, 0]
click at [446, 237] on button "Review" at bounding box center [455, 243] width 28 height 13
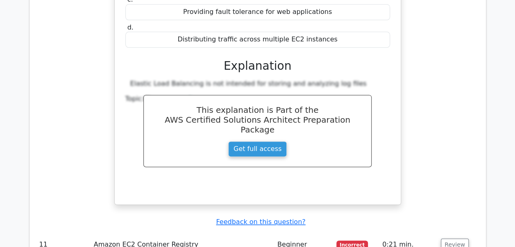
scroll to position [3579, 0]
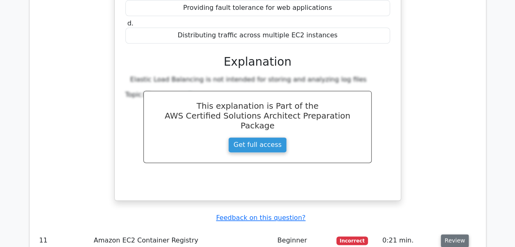
drag, startPoint x: 446, startPoint y: 136, endPoint x: 448, endPoint y: 127, distance: 9.5
click at [448, 234] on button "Review" at bounding box center [455, 240] width 28 height 13
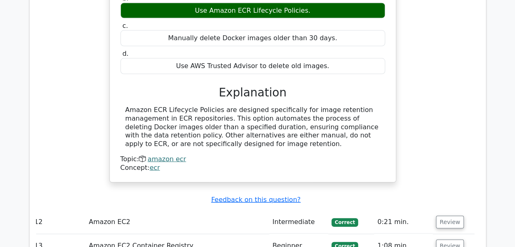
scroll to position [3916, 0]
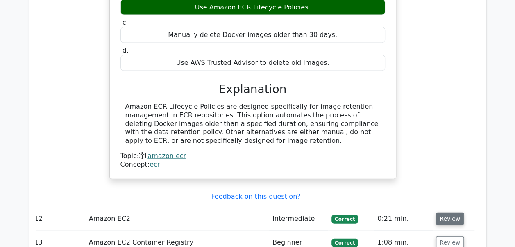
click at [447, 212] on button "Review" at bounding box center [450, 218] width 28 height 13
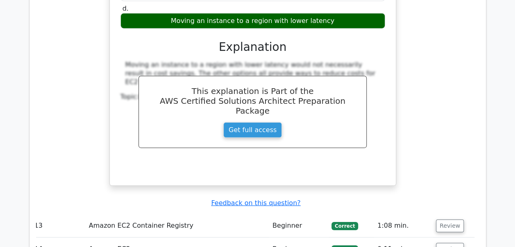
scroll to position [4262, 0]
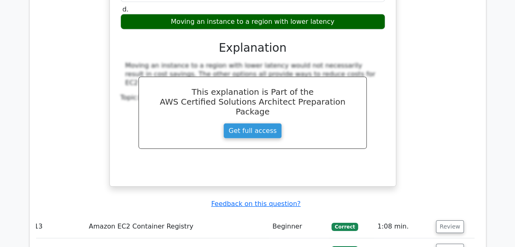
click at [447, 220] on button "Review" at bounding box center [450, 226] width 28 height 13
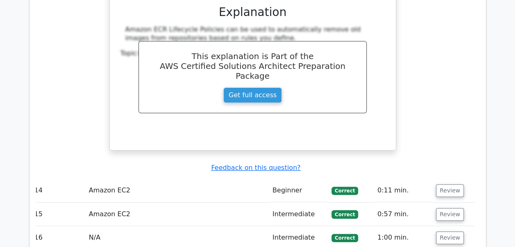
scroll to position [4652, 0]
click at [447, 231] on button "Review" at bounding box center [450, 237] width 28 height 13
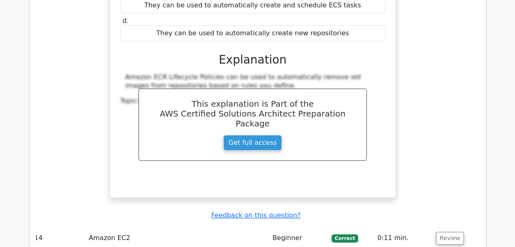
scroll to position [4605, 0]
click at [447, 231] on button "Review" at bounding box center [450, 237] width 28 height 13
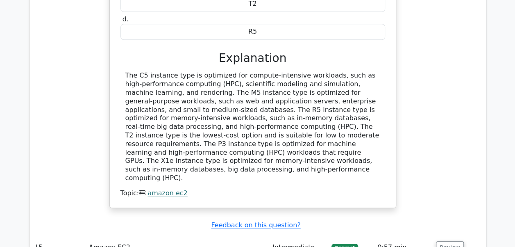
scroll to position [4958, 0]
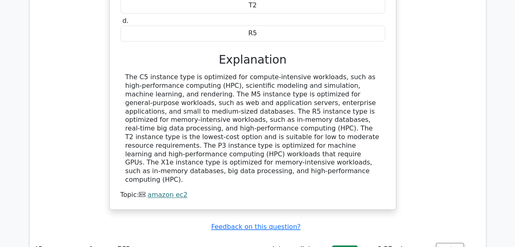
click at [446, 242] on button "Review" at bounding box center [450, 248] width 28 height 13
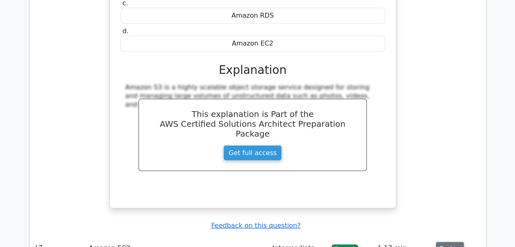
scroll to position [0, 5]
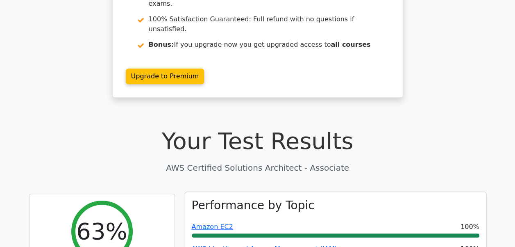
scroll to position [0, 0]
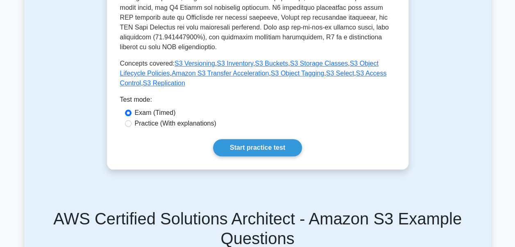
scroll to position [341, 0]
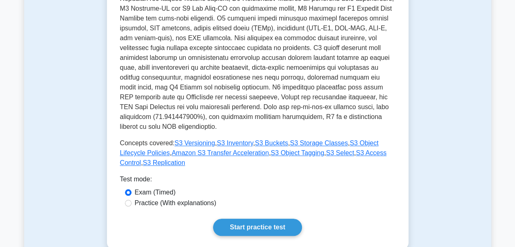
scroll to position [0, 0]
